Goal: Task Accomplishment & Management: Manage account settings

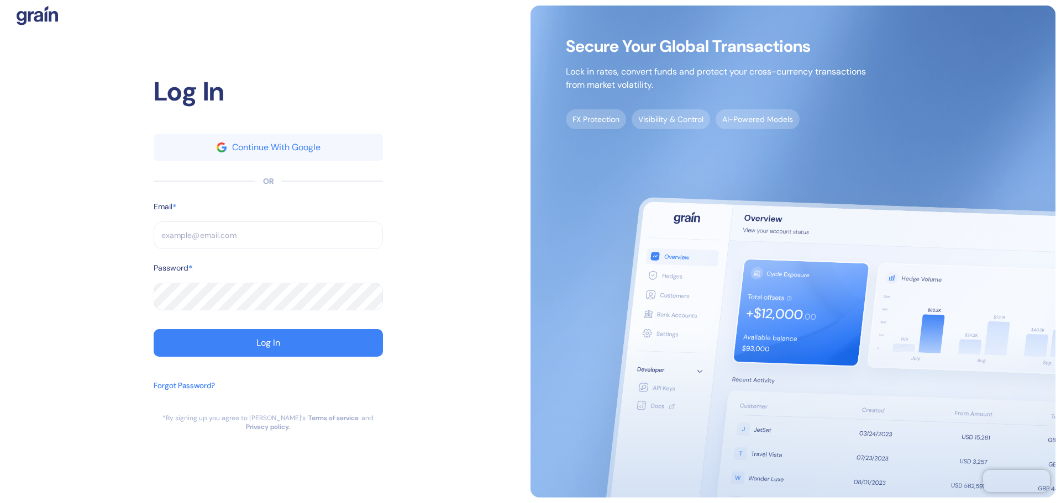
click at [315, 238] on input "text" at bounding box center [268, 236] width 229 height 28
type input "[PERSON_NAME][EMAIL_ADDRESS][PERSON_NAME][DOMAIN_NAME]"
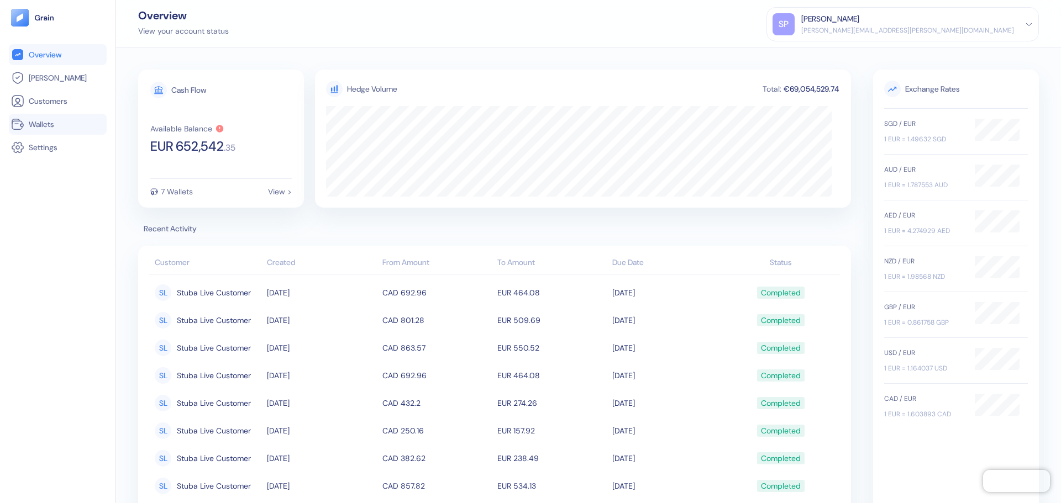
click at [51, 127] on span "Wallets" at bounding box center [41, 124] width 25 height 11
